Goal: Participate in discussion: Engage in conversation with other users on a specific topic

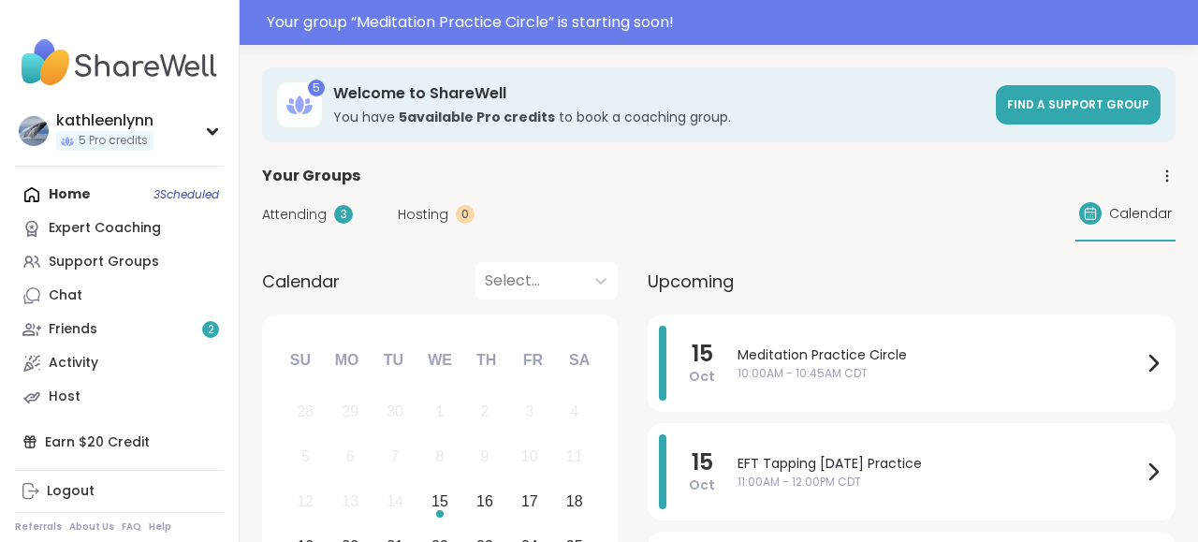
click at [87, 192] on div "Home 3 Scheduled Expert Coaching Support Groups Chat Friends 2 Activity Host" at bounding box center [119, 296] width 209 height 236
click at [838, 370] on span "10:00AM - 10:45AM CDT" at bounding box center [939, 373] width 404 height 17
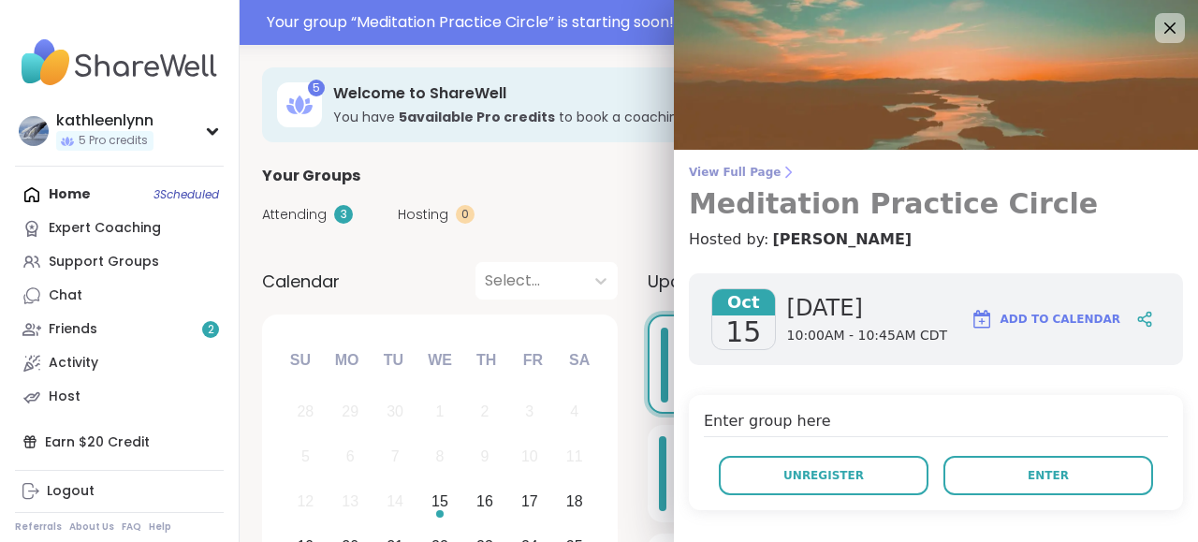
click at [750, 181] on link "View Full Page Meditation Practice Circle" at bounding box center [936, 193] width 494 height 56
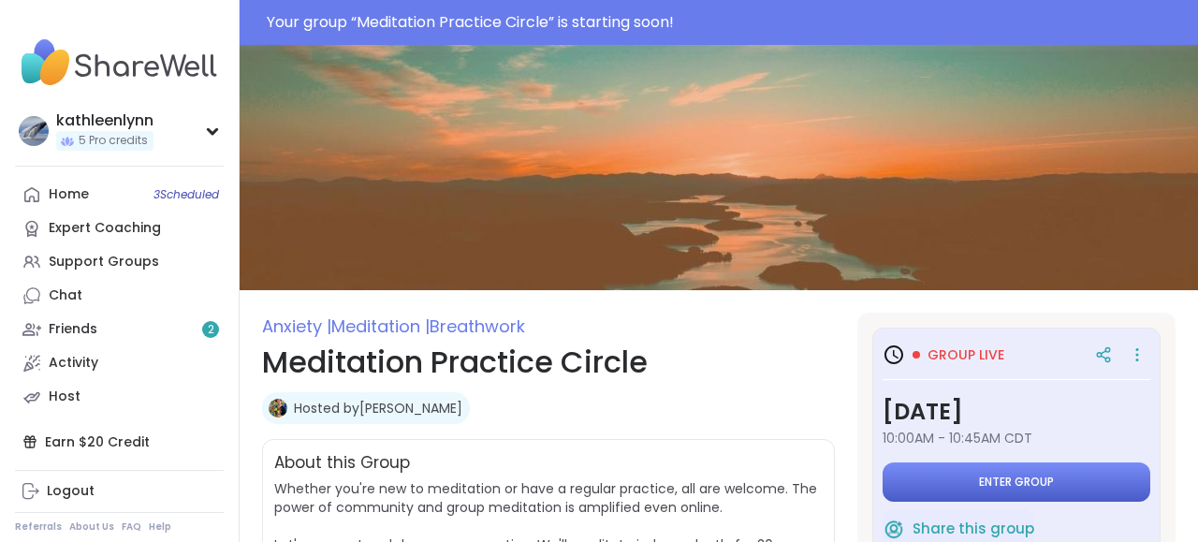
click at [994, 481] on span "Enter group" at bounding box center [1016, 481] width 75 height 15
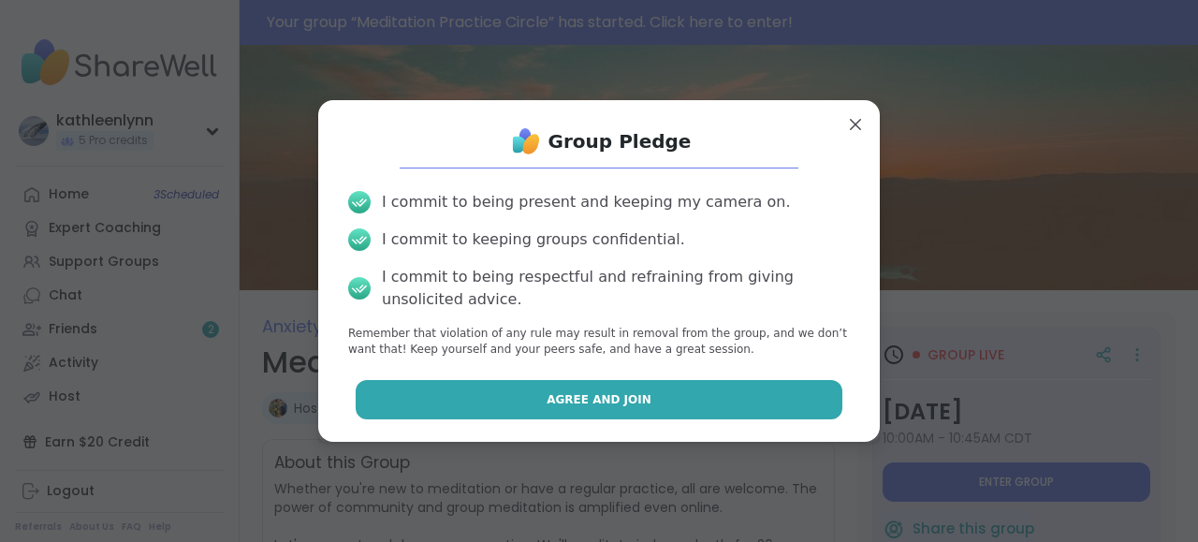
click at [738, 390] on button "Agree and Join" at bounding box center [600, 399] width 488 height 39
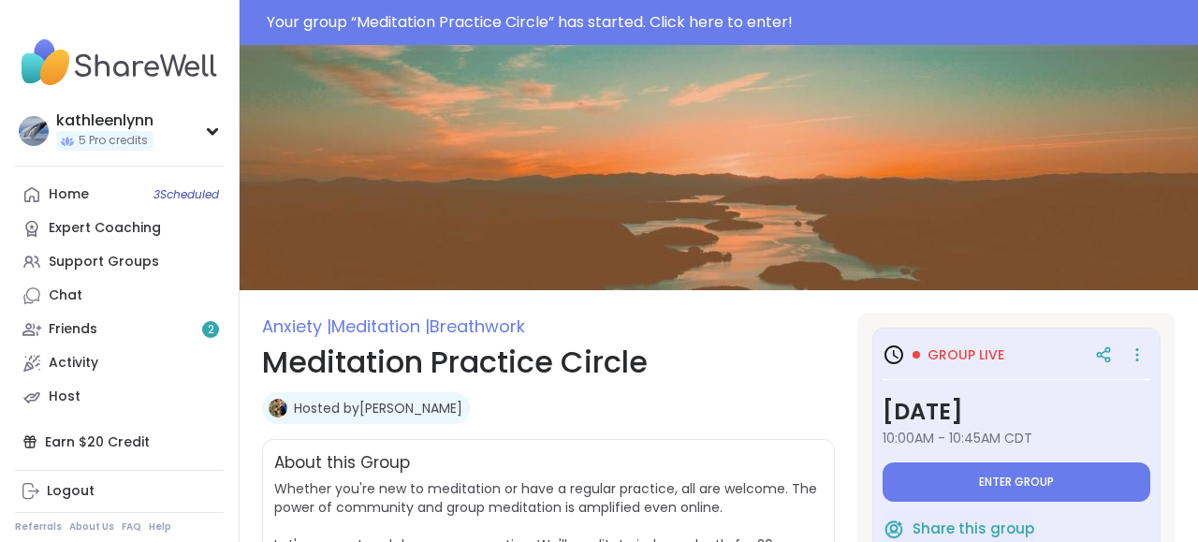
type textarea "*"
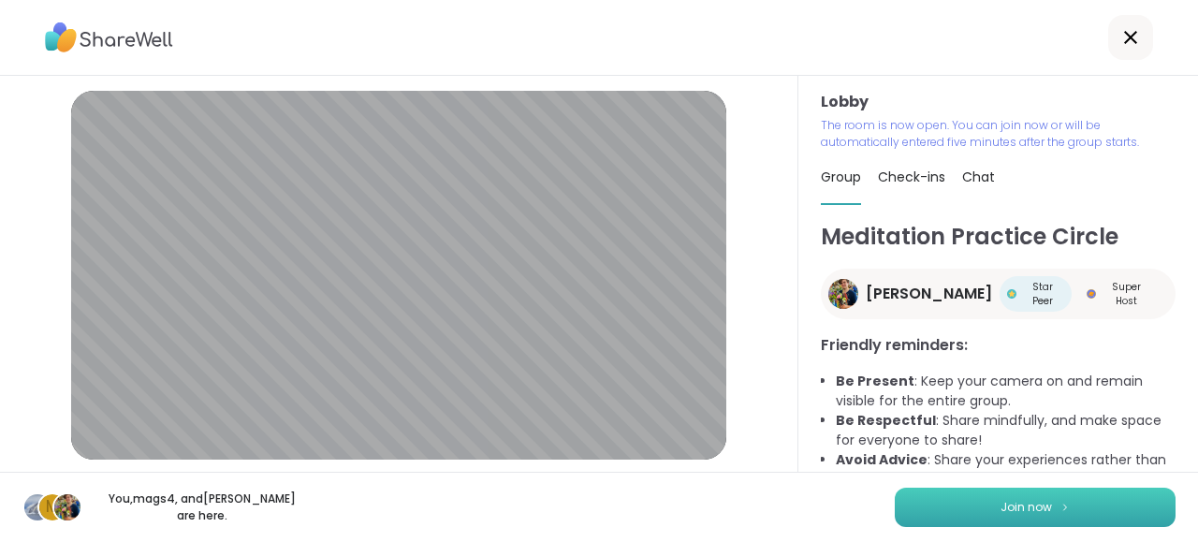
click at [1028, 503] on span "Join now" at bounding box center [1025, 507] width 51 height 17
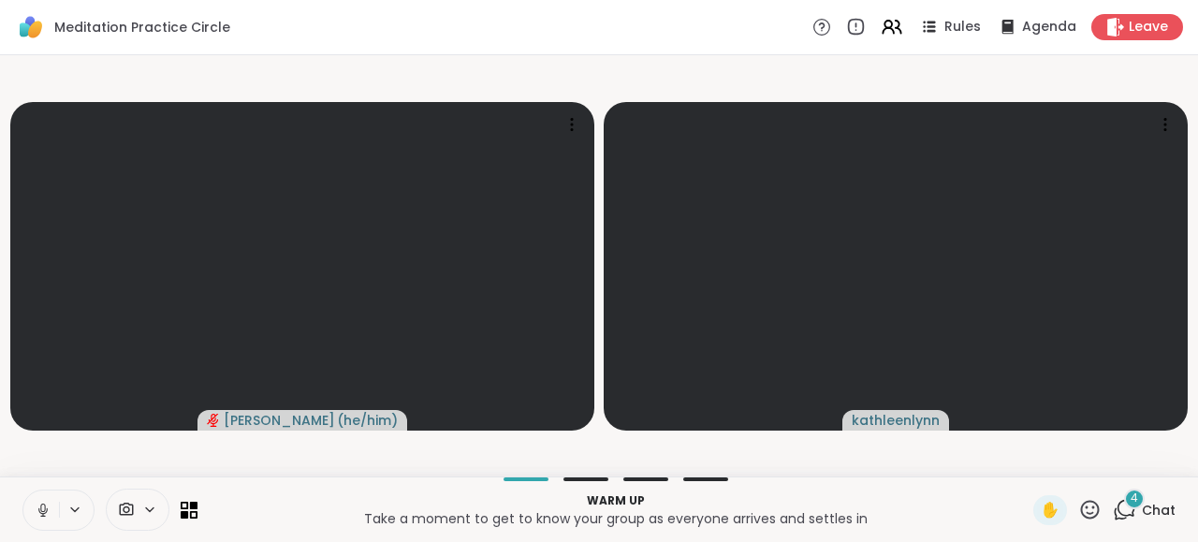
click at [1126, 504] on icon at bounding box center [1124, 509] width 23 height 23
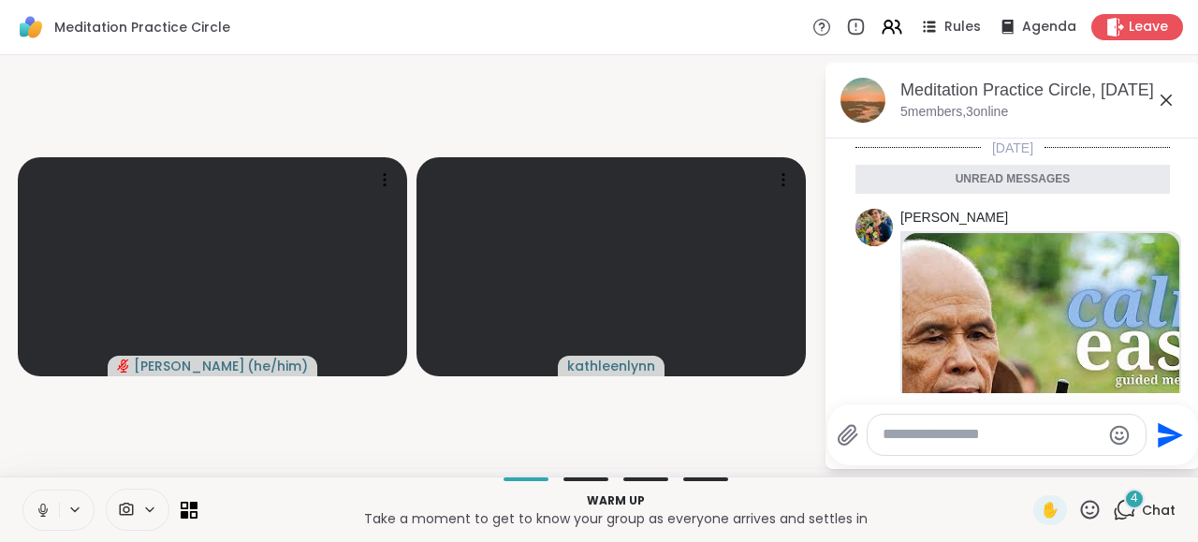
scroll to position [1557, 0]
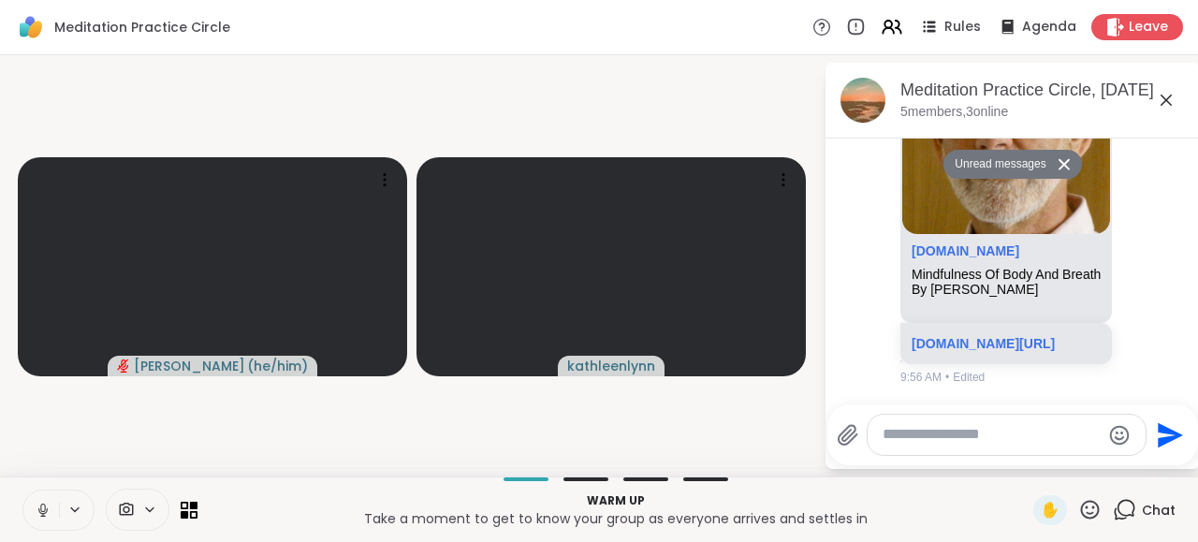
click at [1175, 168] on li "[PERSON_NAME] [DOMAIN_NAME] Mindfulness Of Body And Breath By [PERSON_NAME] [DO…" at bounding box center [1013, 181] width 340 height 424
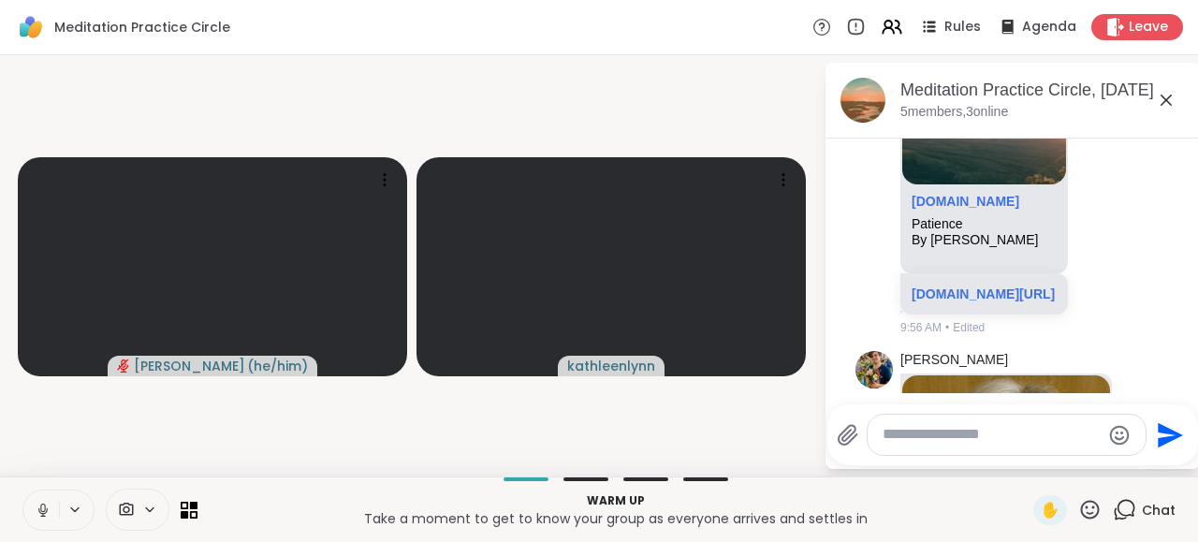
scroll to position [1138, 0]
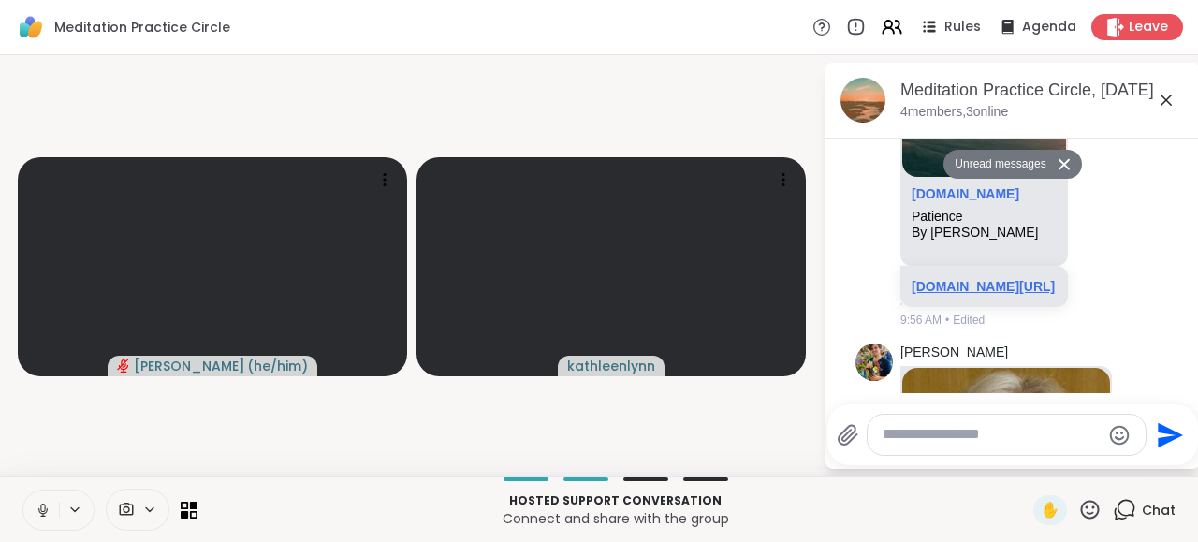
click at [967, 294] on link "[DOMAIN_NAME][URL]" at bounding box center [982, 286] width 143 height 15
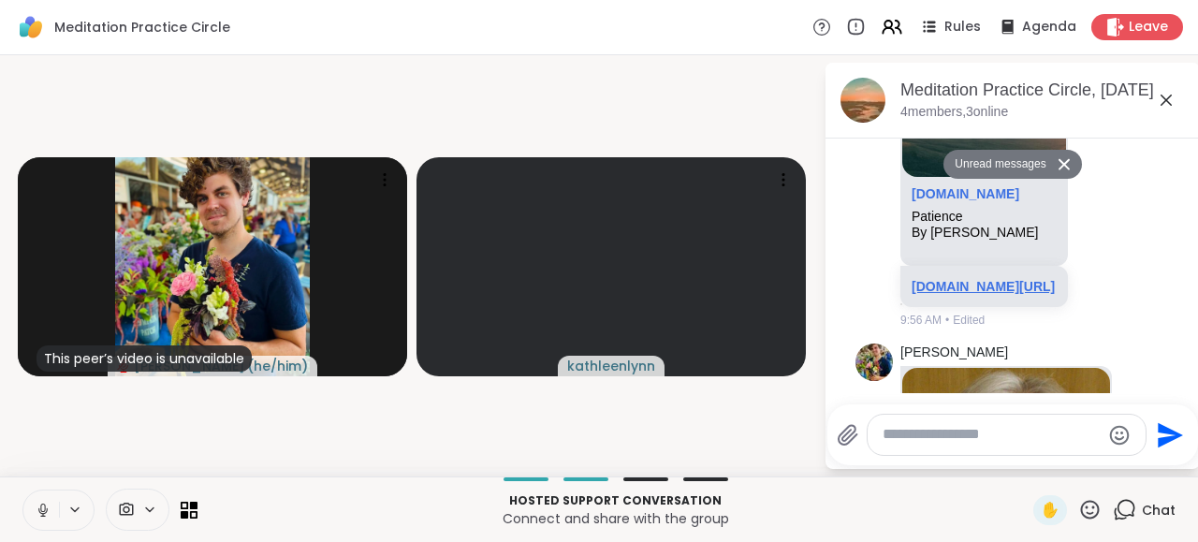
click at [1022, 294] on link "[DOMAIN_NAME][URL]" at bounding box center [982, 286] width 143 height 15
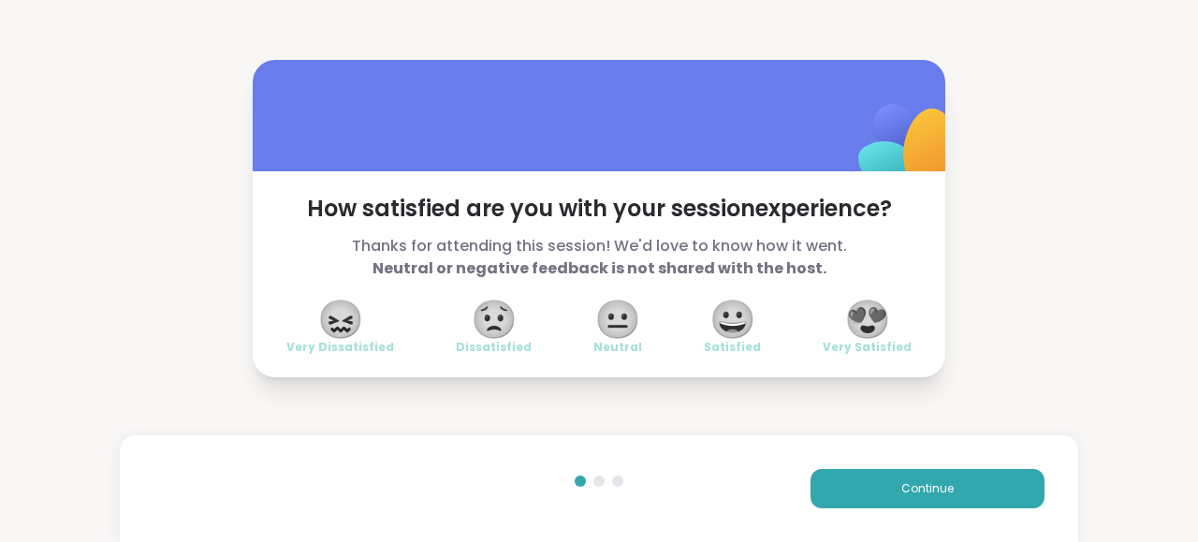
click at [871, 317] on span "😍" at bounding box center [867, 319] width 47 height 34
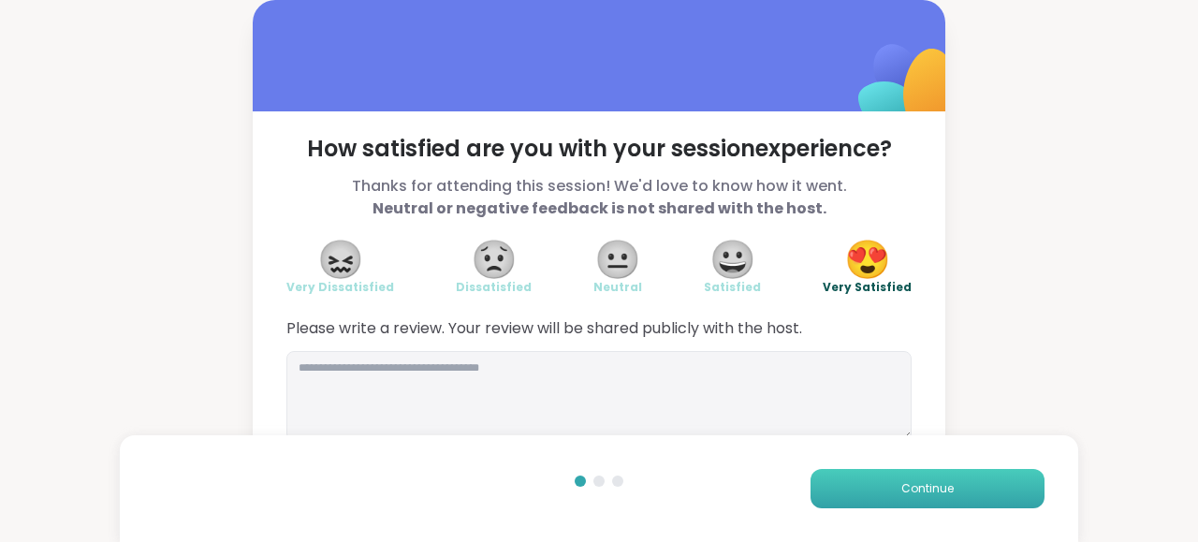
click at [895, 489] on button "Continue" at bounding box center [927, 488] width 234 height 39
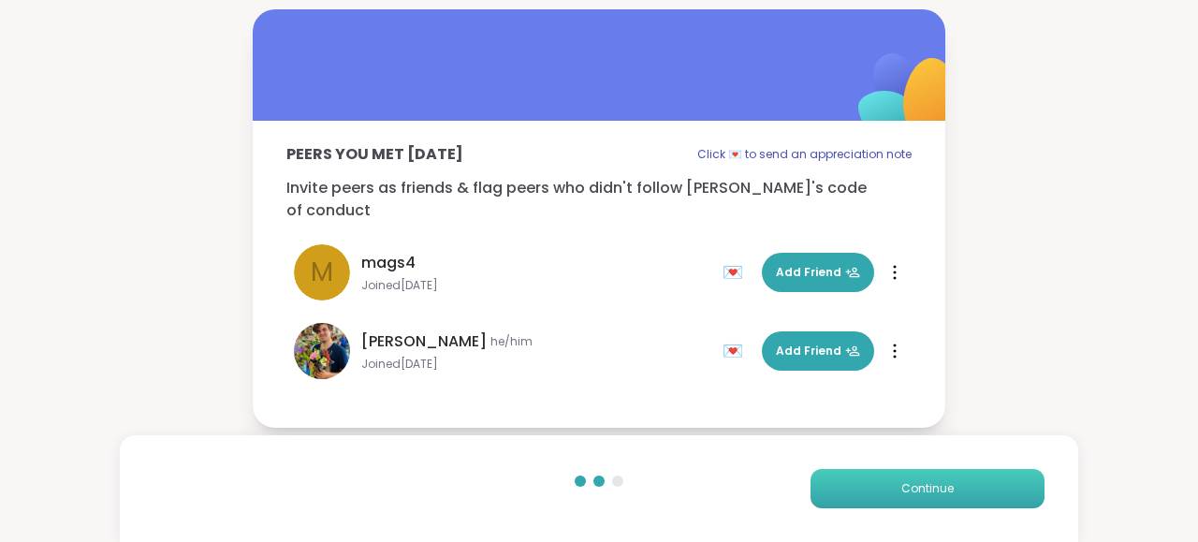
click at [895, 488] on button "Continue" at bounding box center [927, 488] width 234 height 39
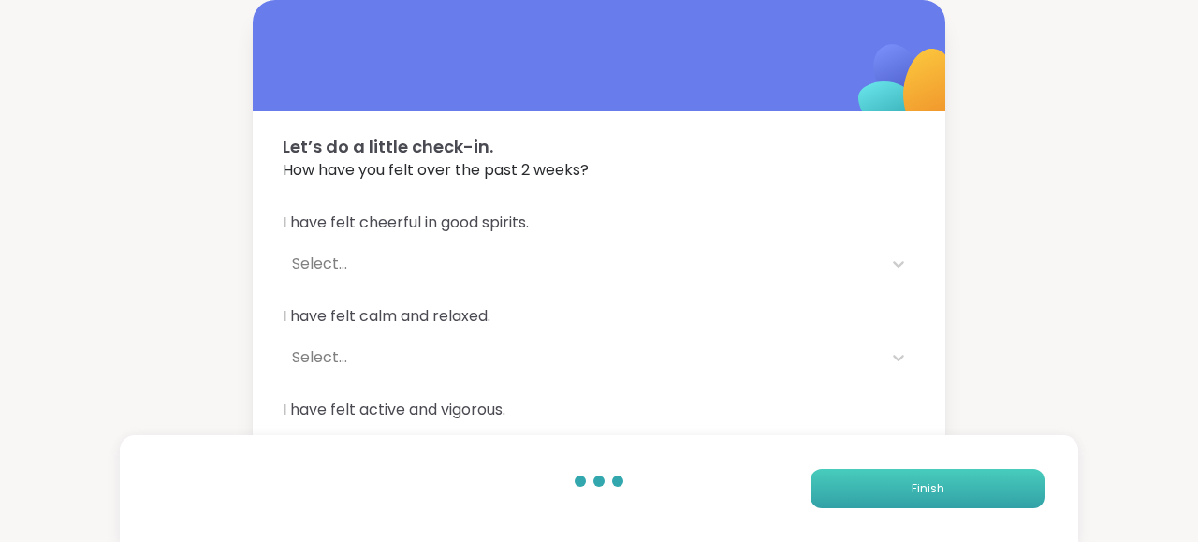
click at [895, 488] on button "Finish" at bounding box center [927, 488] width 234 height 39
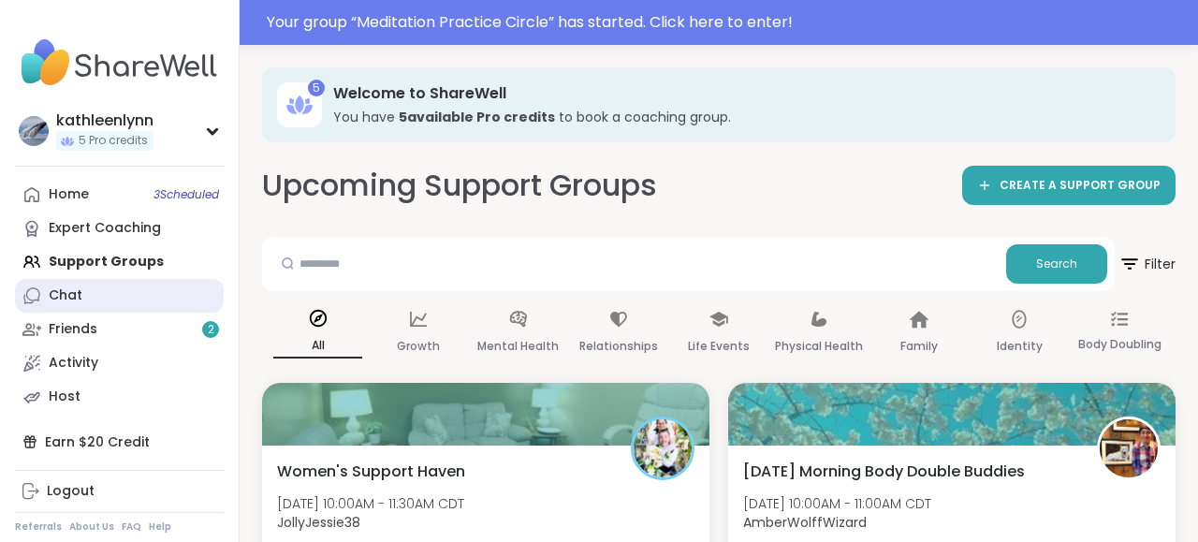
click at [83, 297] on link "Chat" at bounding box center [119, 296] width 209 height 34
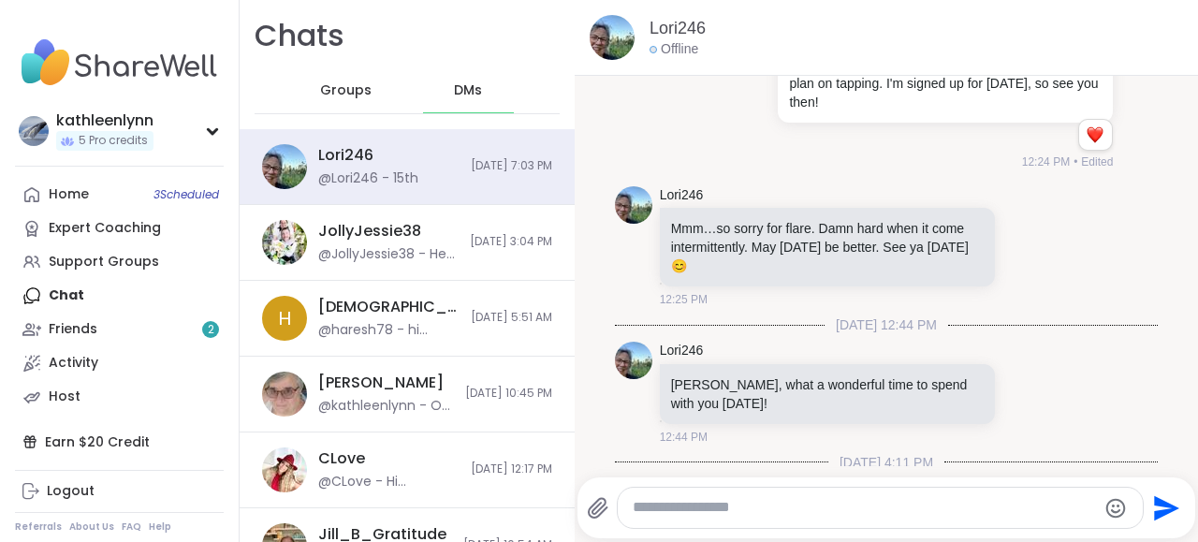
click at [90, 294] on div "Home 3 Scheduled Expert Coaching Support Groups Chat Friends 2 Activity Host" at bounding box center [119, 296] width 209 height 236
click at [330, 94] on span "Groups" at bounding box center [345, 90] width 51 height 19
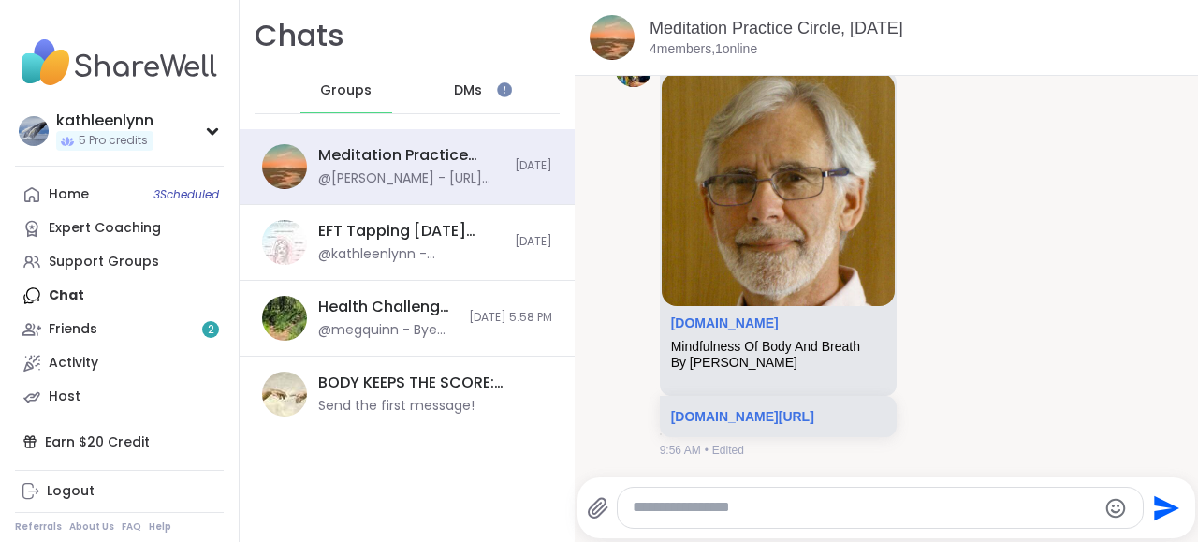
click at [686, 503] on textarea "Type your message" at bounding box center [864, 508] width 463 height 20
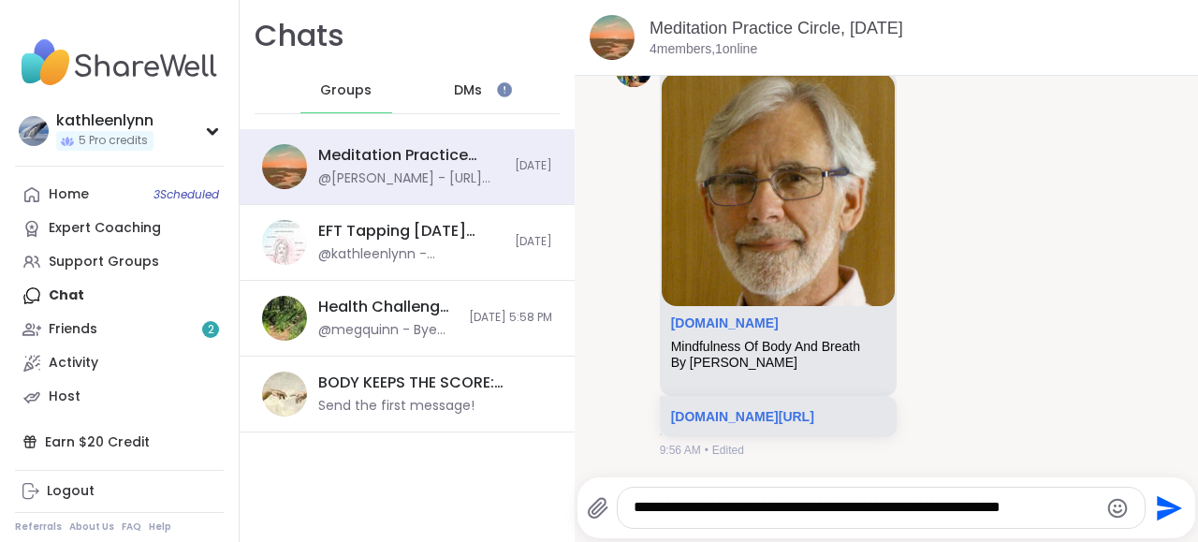
type textarea "**********"
click at [1167, 500] on icon "Send" at bounding box center [1167, 508] width 30 height 30
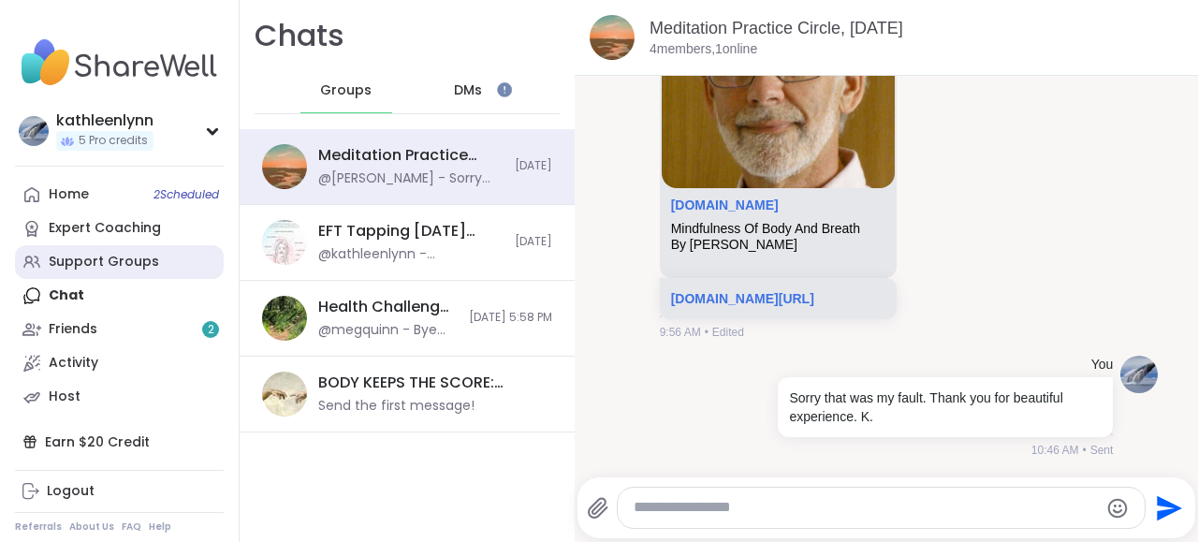
click at [115, 265] on div "Support Groups" at bounding box center [104, 262] width 110 height 19
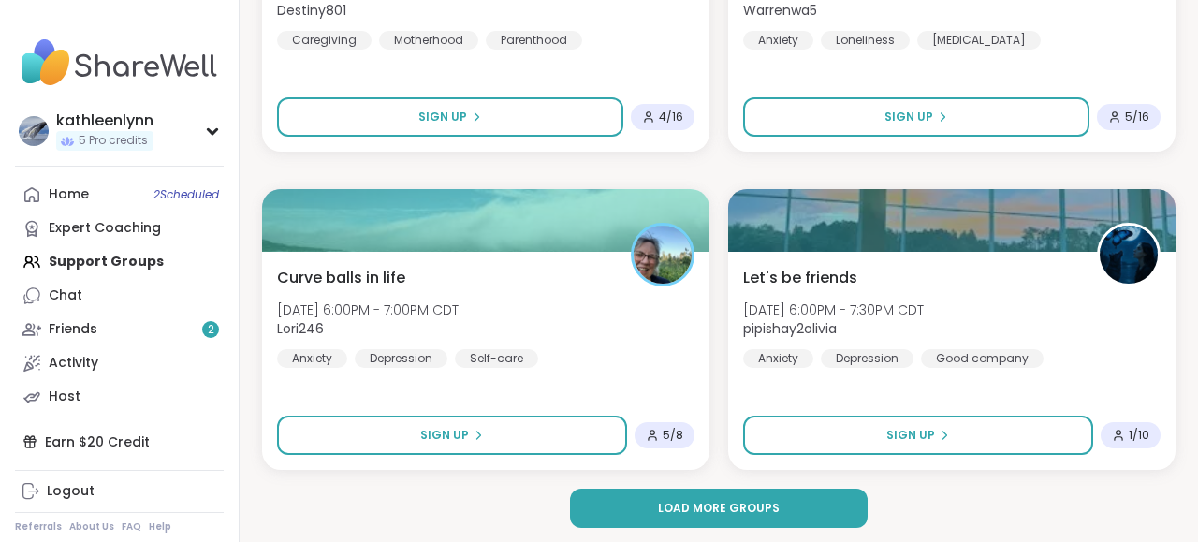
scroll to position [5562, 0]
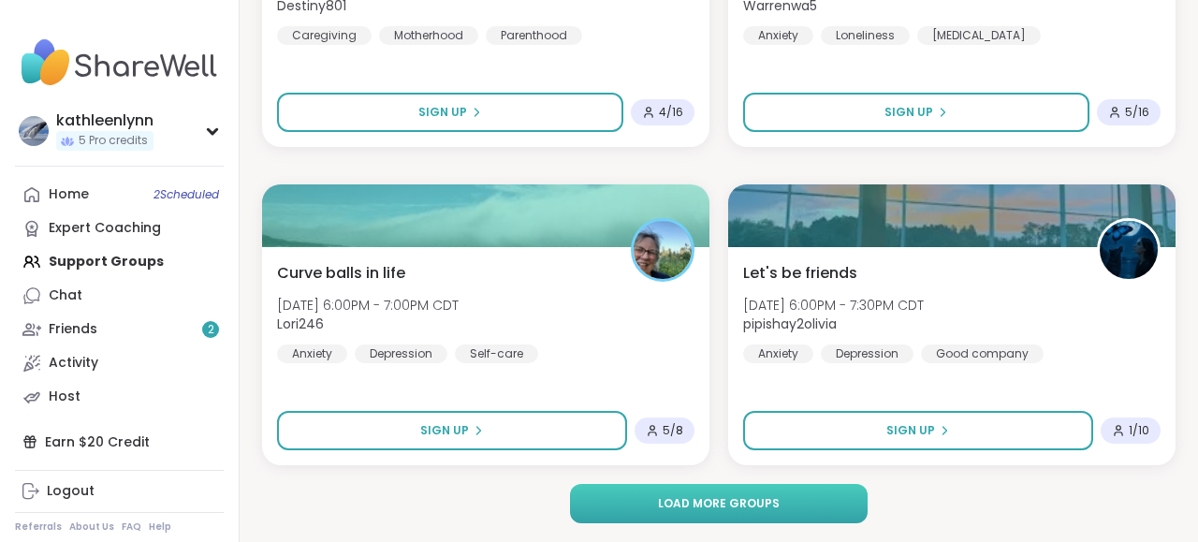
click at [716, 494] on button "Load more groups" at bounding box center [718, 503] width 297 height 39
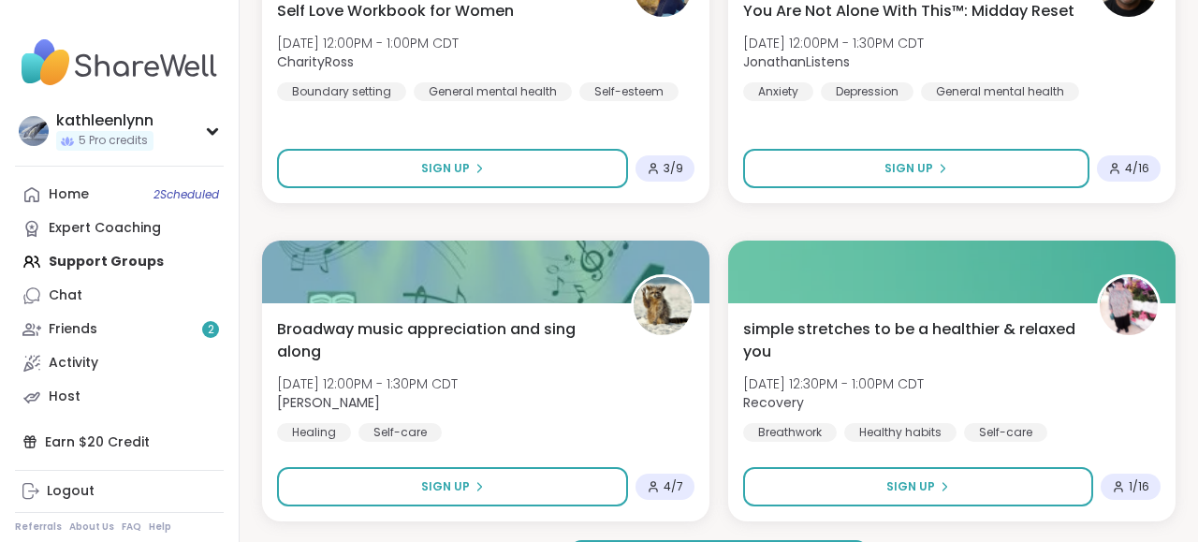
scroll to position [11289, 0]
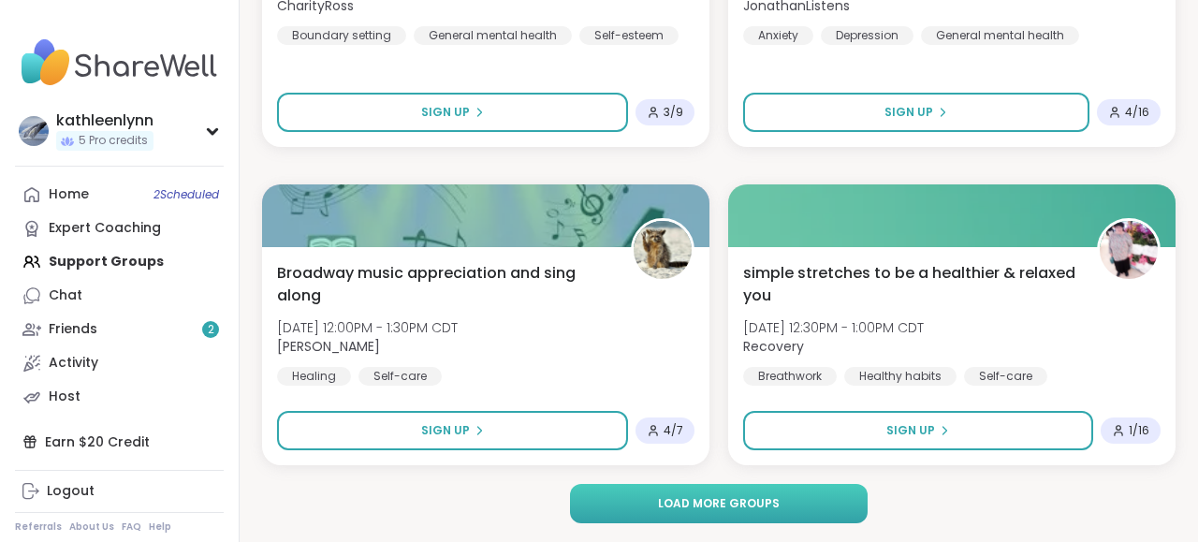
click at [716, 501] on span "Load more groups" at bounding box center [719, 503] width 122 height 17
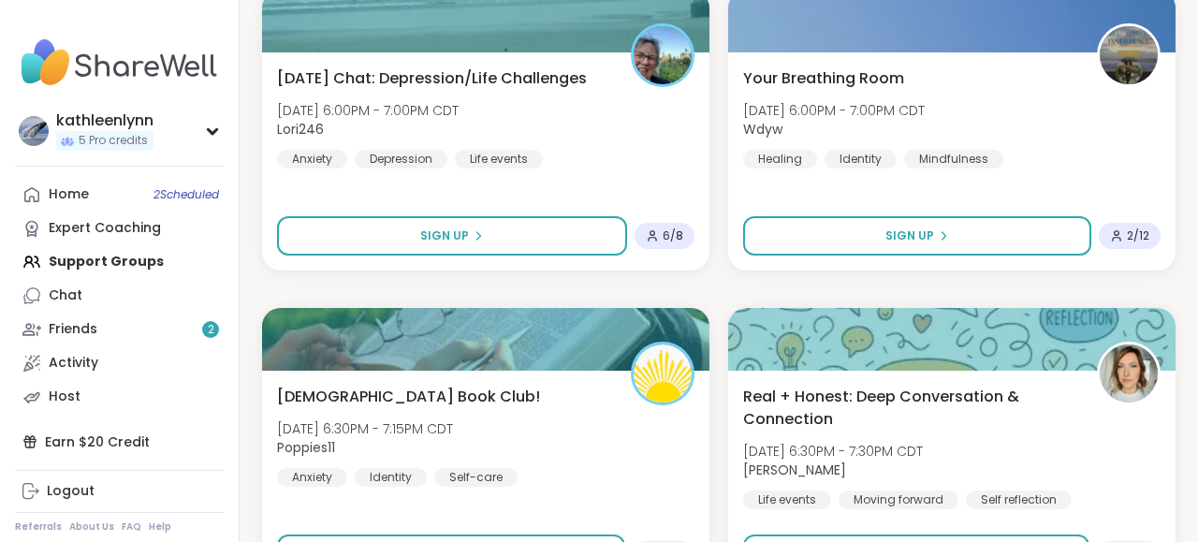
scroll to position [13382, 0]
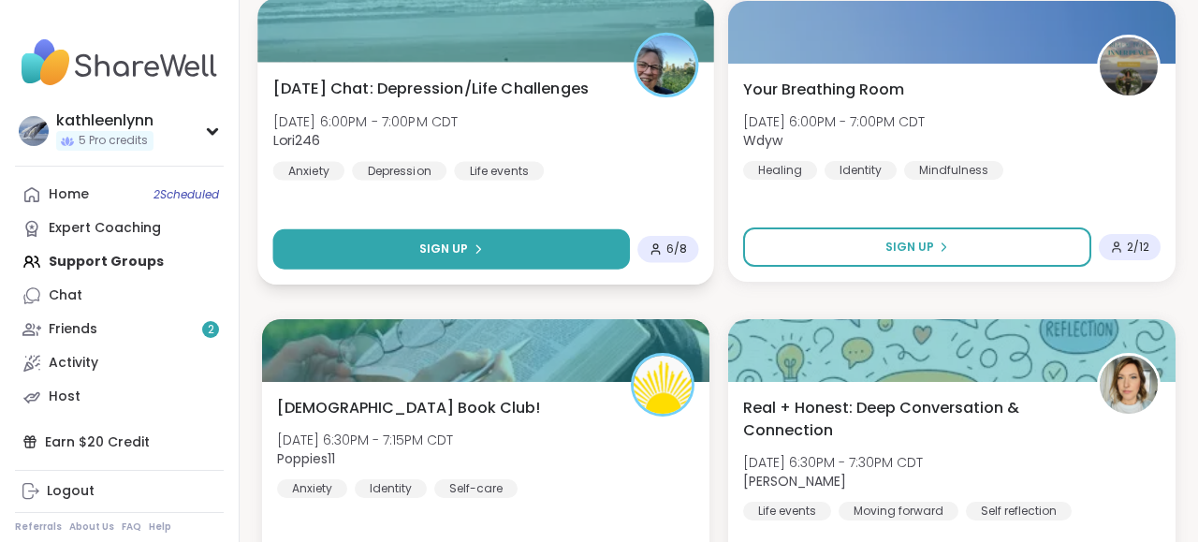
click at [498, 257] on button "Sign Up" at bounding box center [451, 249] width 357 height 40
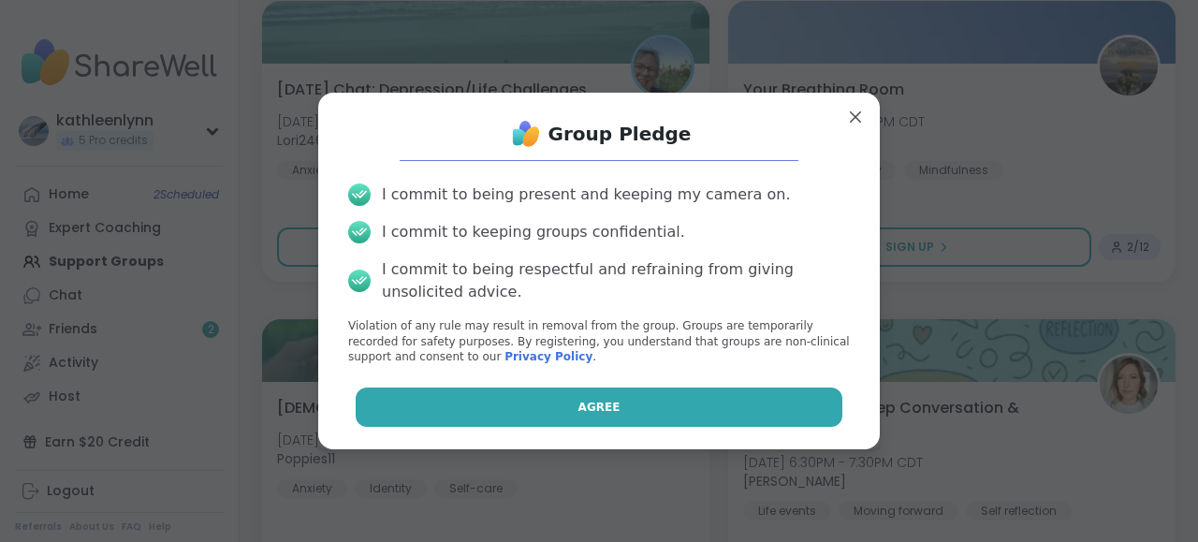
click at [590, 411] on span "Agree" at bounding box center [599, 407] width 42 height 17
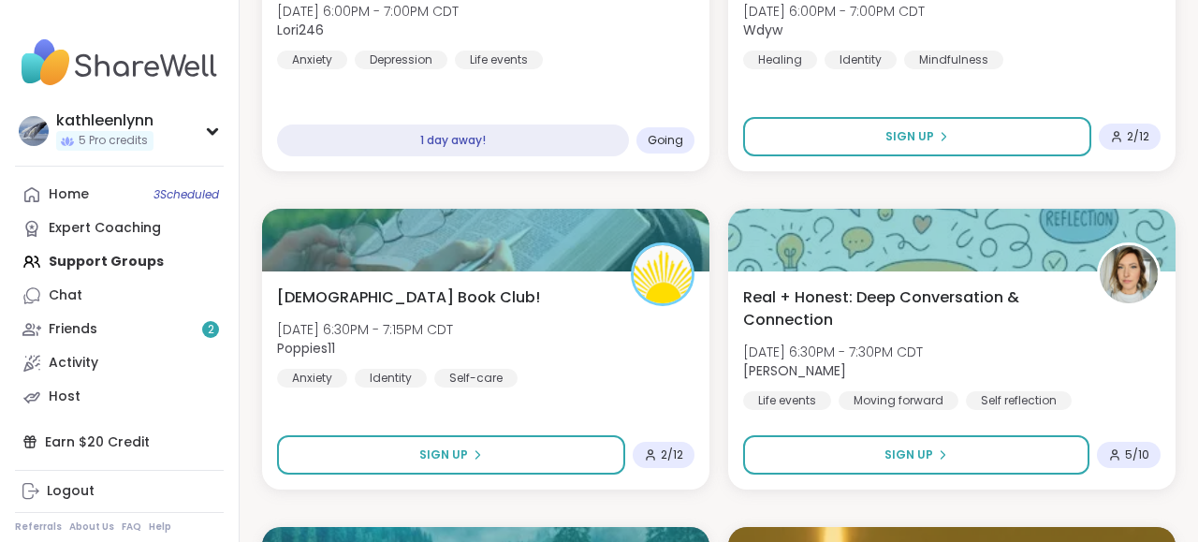
scroll to position [13493, 0]
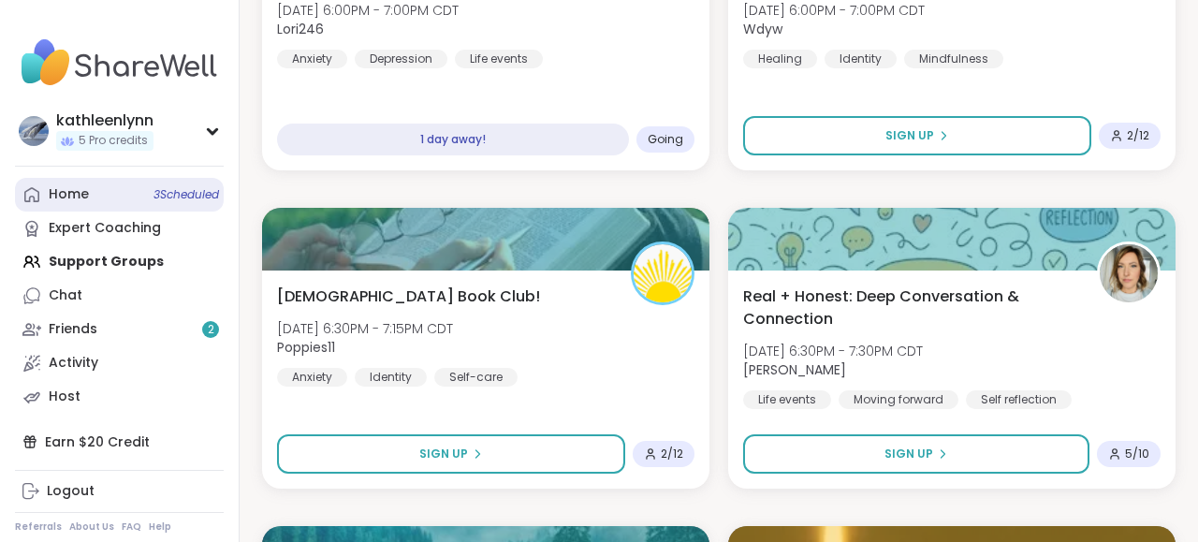
click at [189, 196] on span "3 Scheduled" at bounding box center [186, 194] width 66 height 15
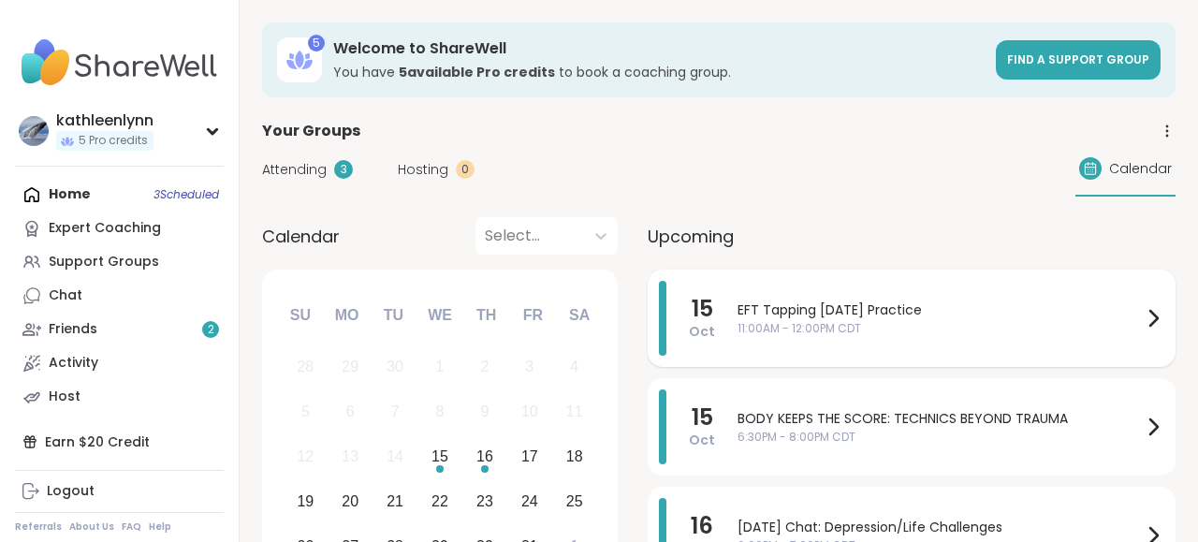
click at [775, 323] on span "11:00AM - 12:00PM CDT" at bounding box center [939, 328] width 404 height 17
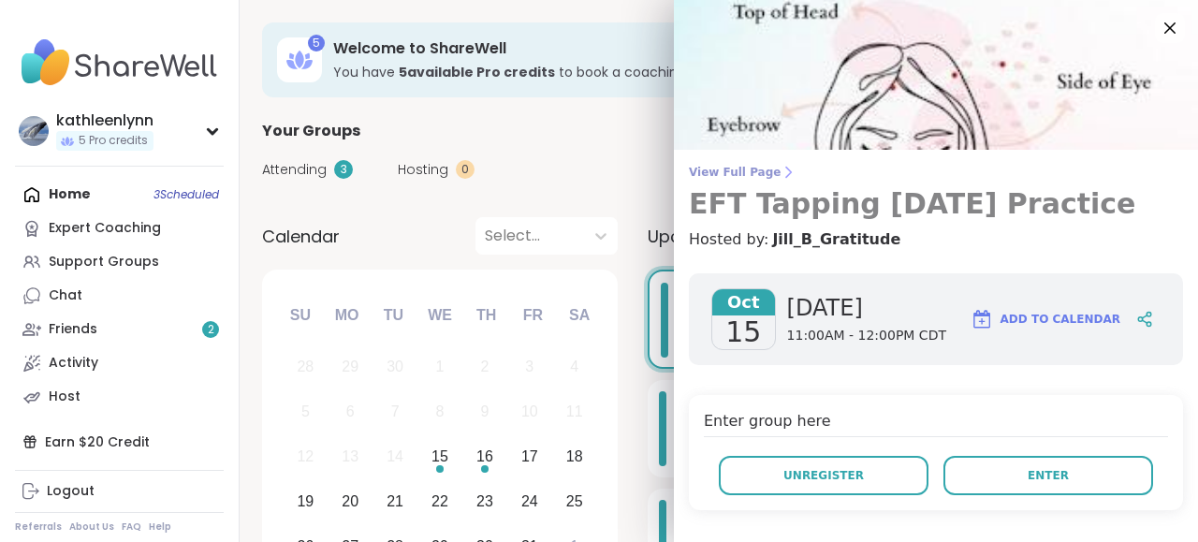
click at [746, 179] on span "View Full Page" at bounding box center [936, 172] width 494 height 15
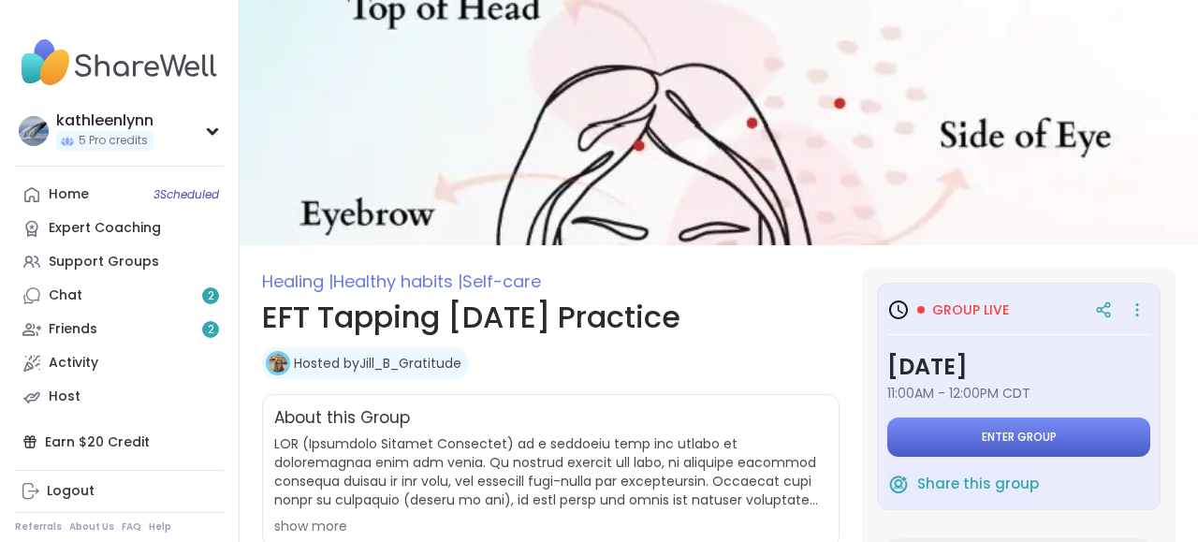
click at [987, 440] on span "Enter group" at bounding box center [1019, 437] width 75 height 15
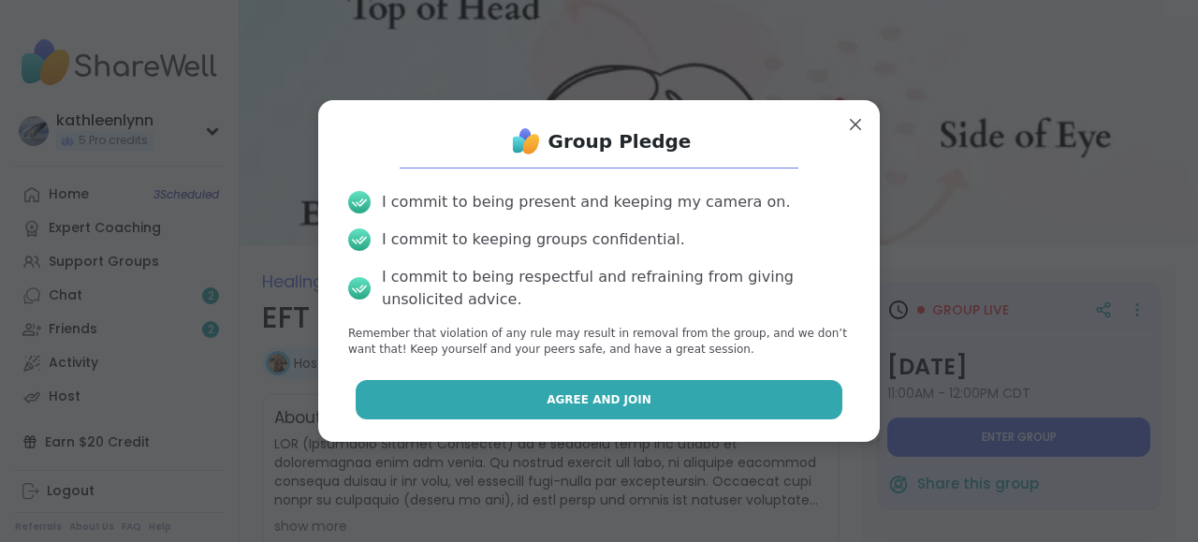
click at [794, 401] on button "Agree and Join" at bounding box center [600, 399] width 488 height 39
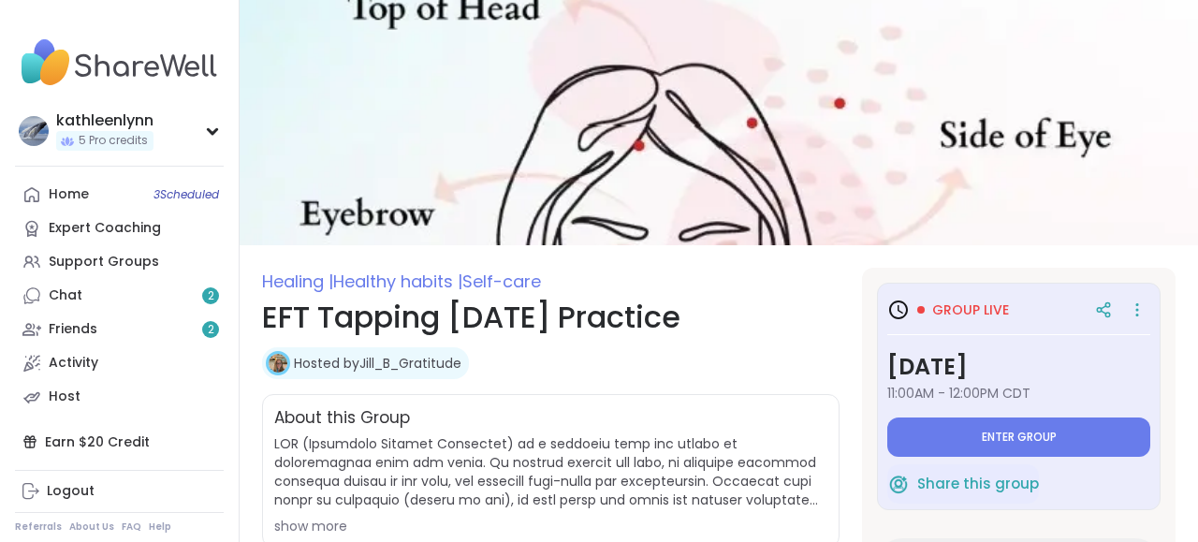
type textarea "*"
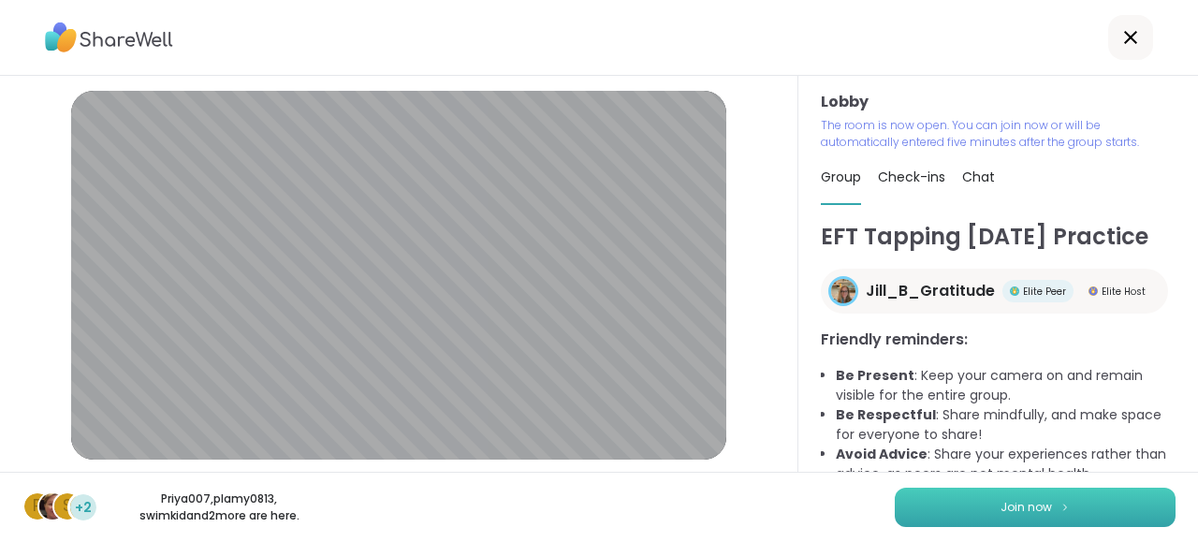
click at [1027, 514] on span "Join now" at bounding box center [1025, 507] width 51 height 17
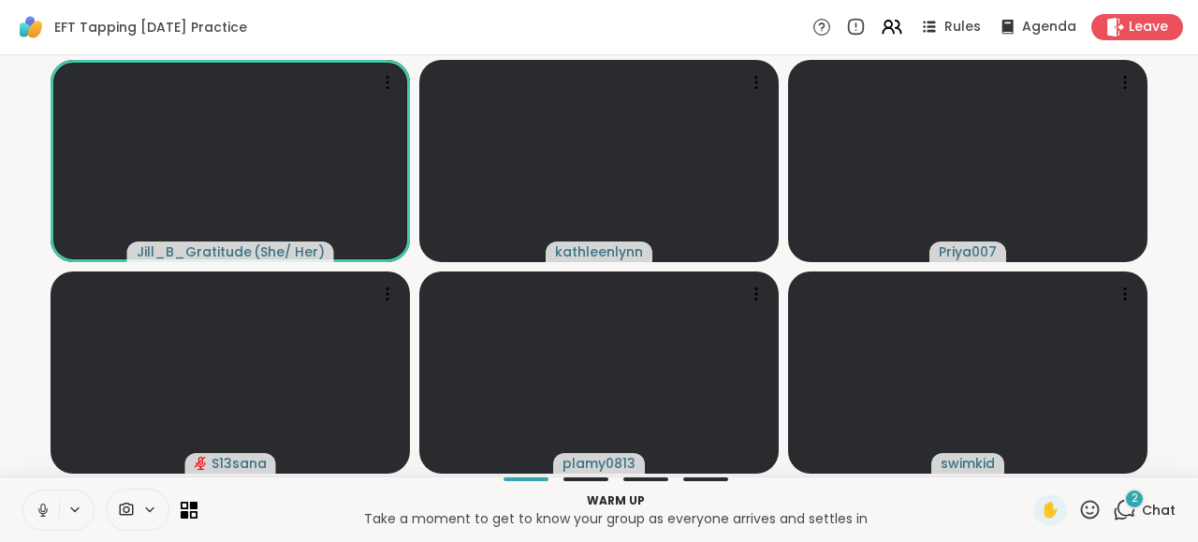
click at [42, 506] on icon at bounding box center [43, 510] width 17 height 17
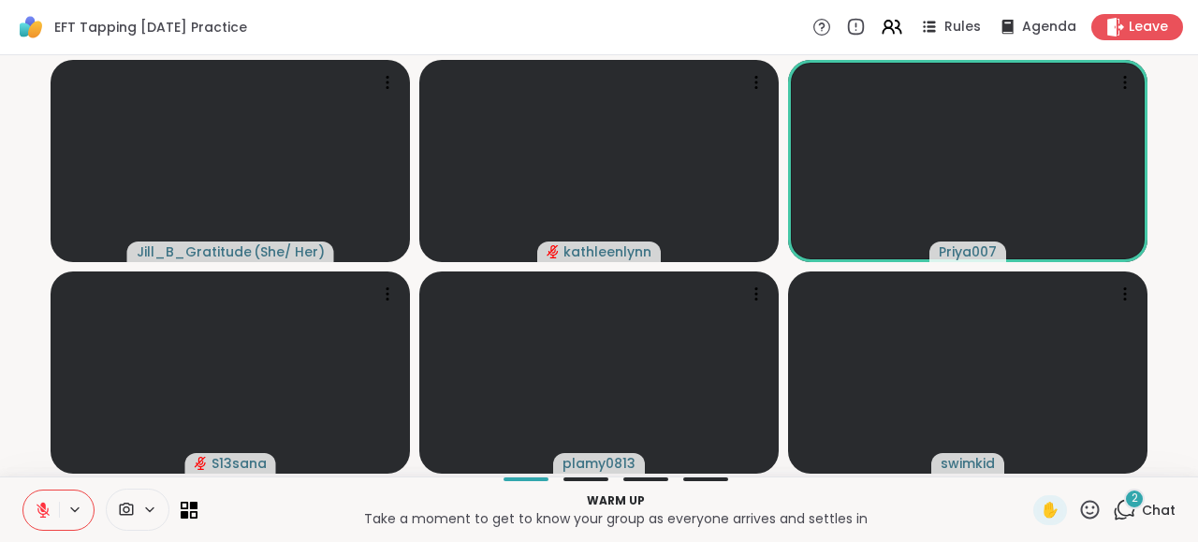
click at [1125, 513] on icon at bounding box center [1124, 509] width 23 height 23
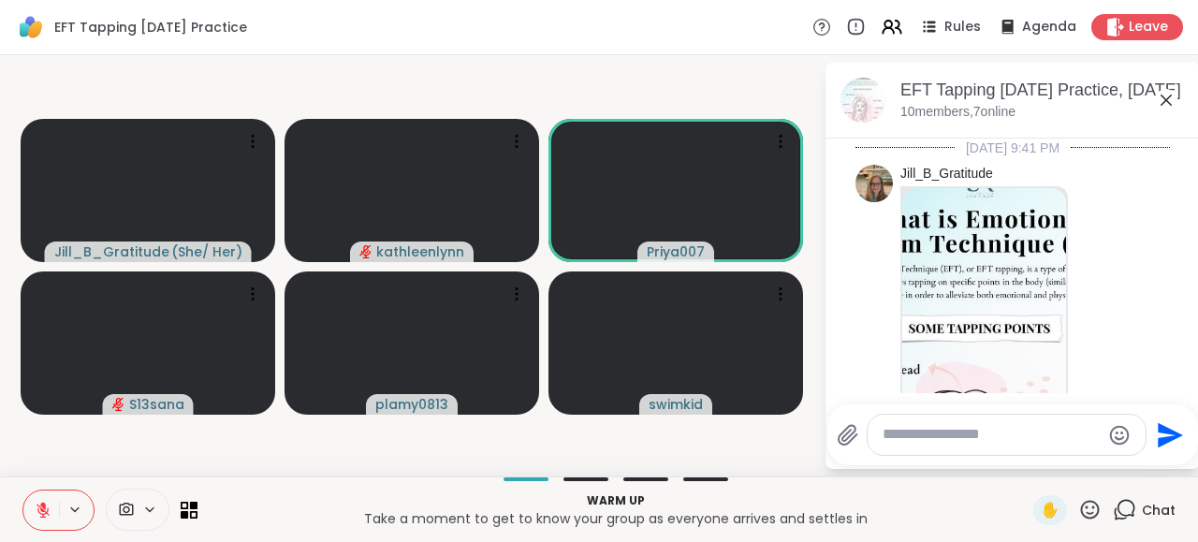
scroll to position [1173, 0]
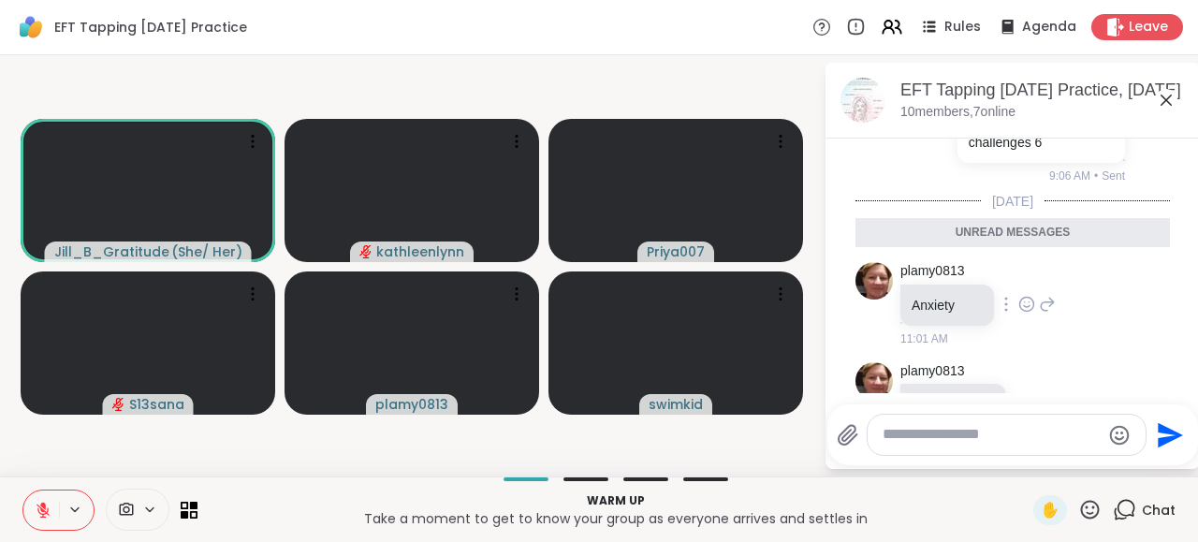
click at [1125, 255] on div "plamy0813 Anxiety 11:01 AM" at bounding box center [1012, 305] width 314 height 100
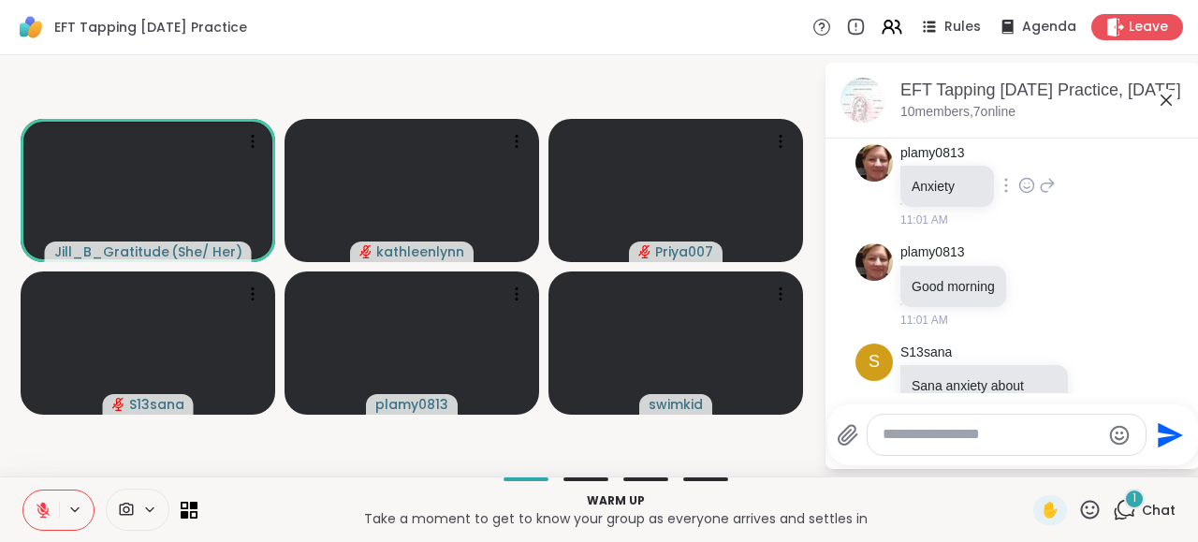
scroll to position [1347, 0]
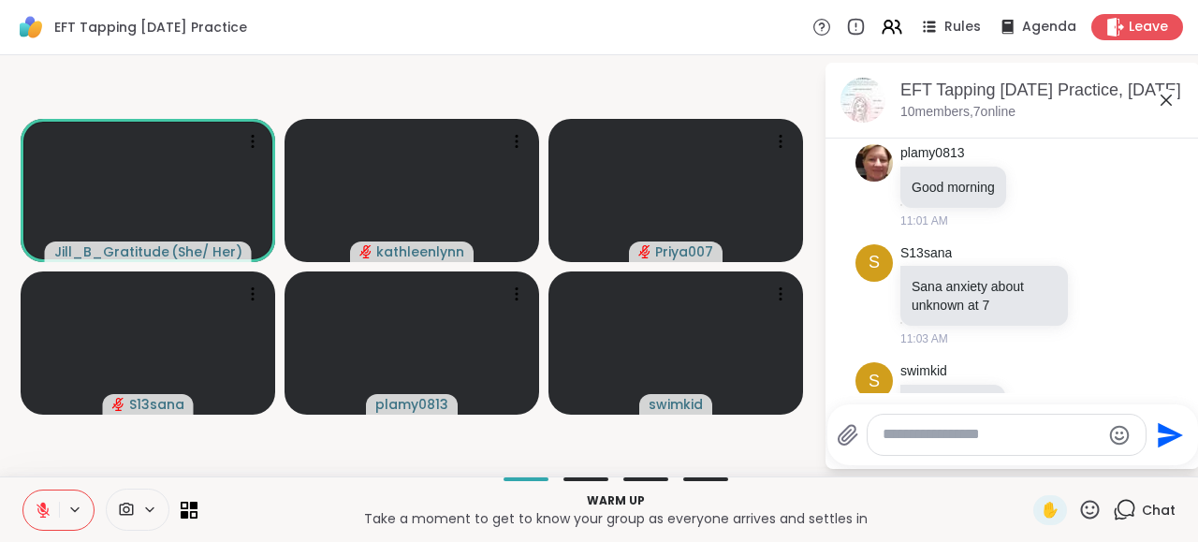
click at [45, 506] on icon at bounding box center [43, 505] width 6 height 7
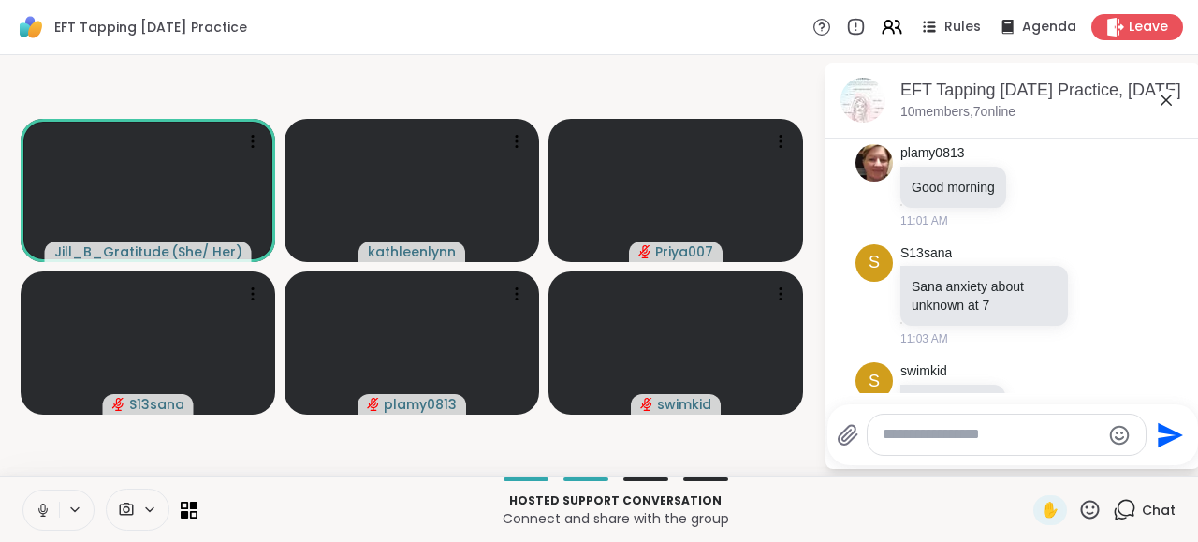
click at [42, 506] on icon at bounding box center [43, 510] width 17 height 17
click at [1091, 504] on icon at bounding box center [1089, 509] width 23 height 23
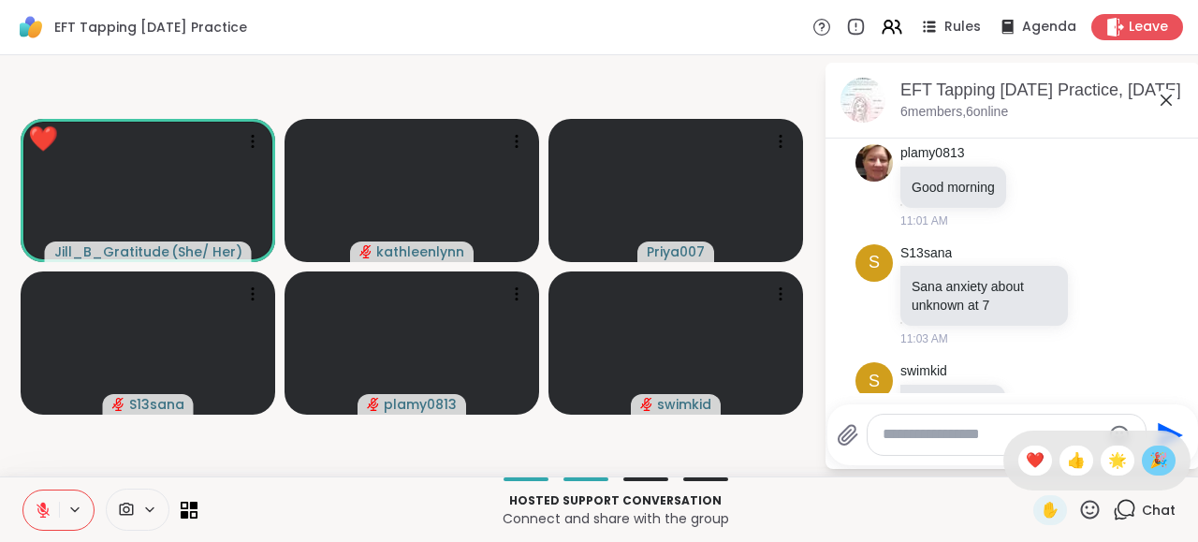
click at [1159, 454] on span "🎉" at bounding box center [1158, 460] width 19 height 22
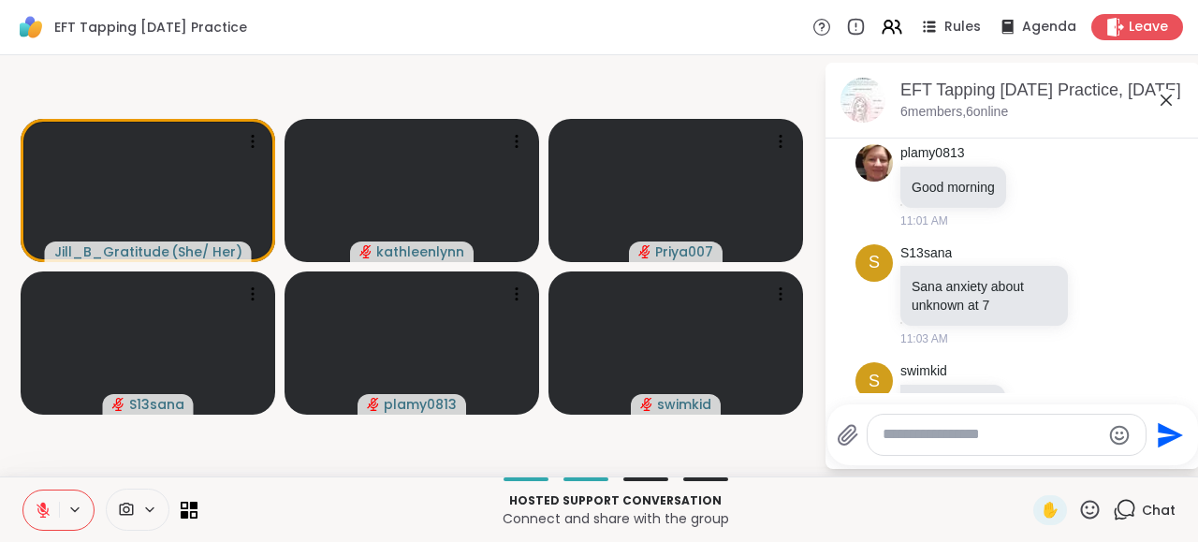
click at [929, 441] on textarea "Type your message" at bounding box center [991, 435] width 218 height 20
type textarea "**********"
click at [1171, 435] on icon "Send" at bounding box center [1171, 435] width 30 height 30
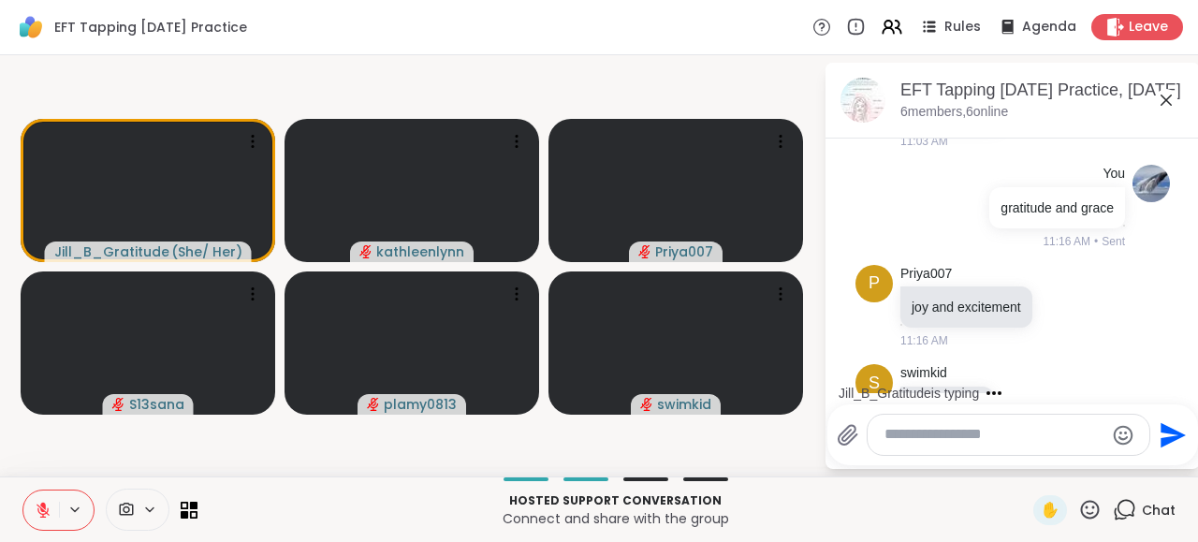
scroll to position [1836, 0]
